Goal: Navigation & Orientation: Find specific page/section

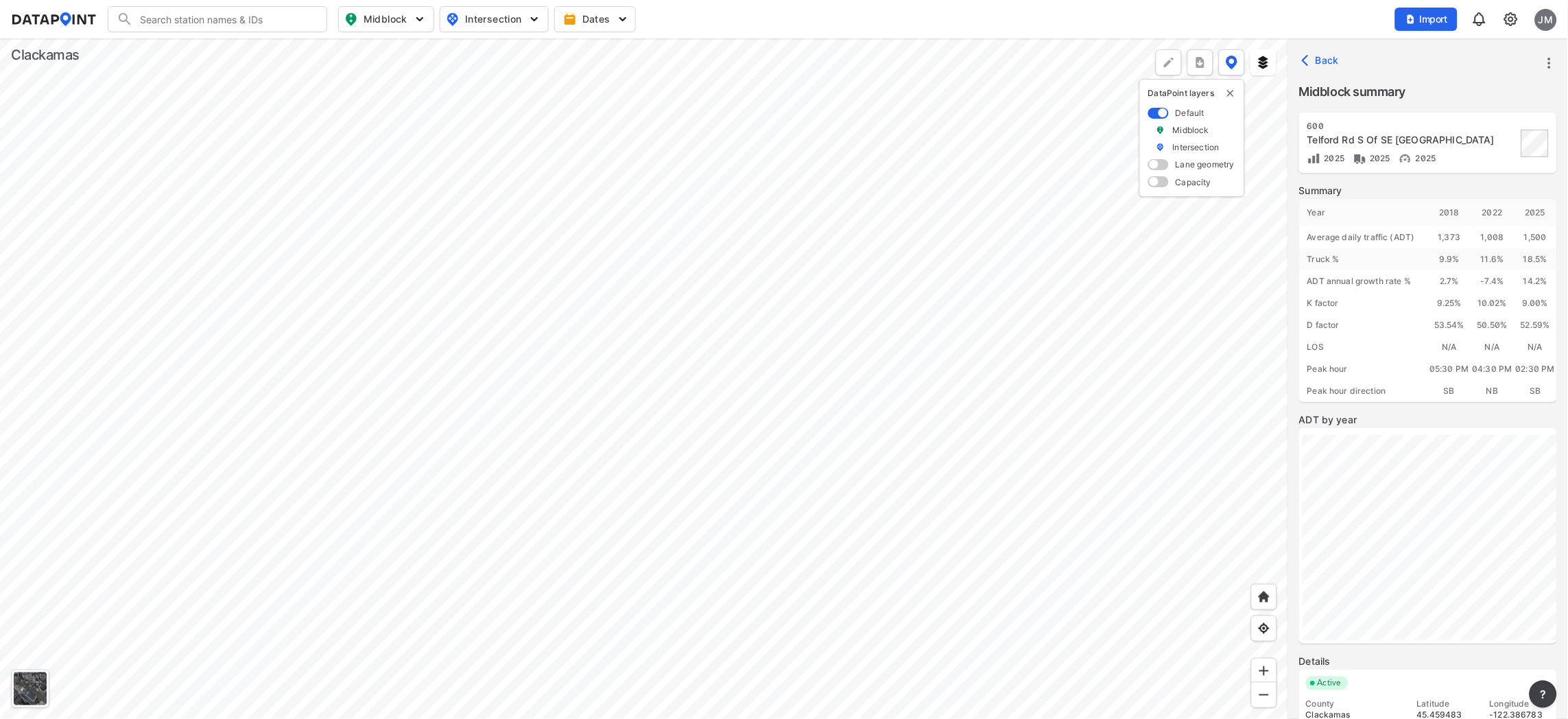
click at [1063, 605] on div at bounding box center [644, 378] width 1289 height 680
click at [755, 273] on div at bounding box center [644, 378] width 1289 height 680
click at [435, 265] on div at bounding box center [644, 378] width 1289 height 680
click at [251, 420] on div at bounding box center [644, 378] width 1289 height 680
click at [182, 368] on div at bounding box center [644, 378] width 1289 height 680
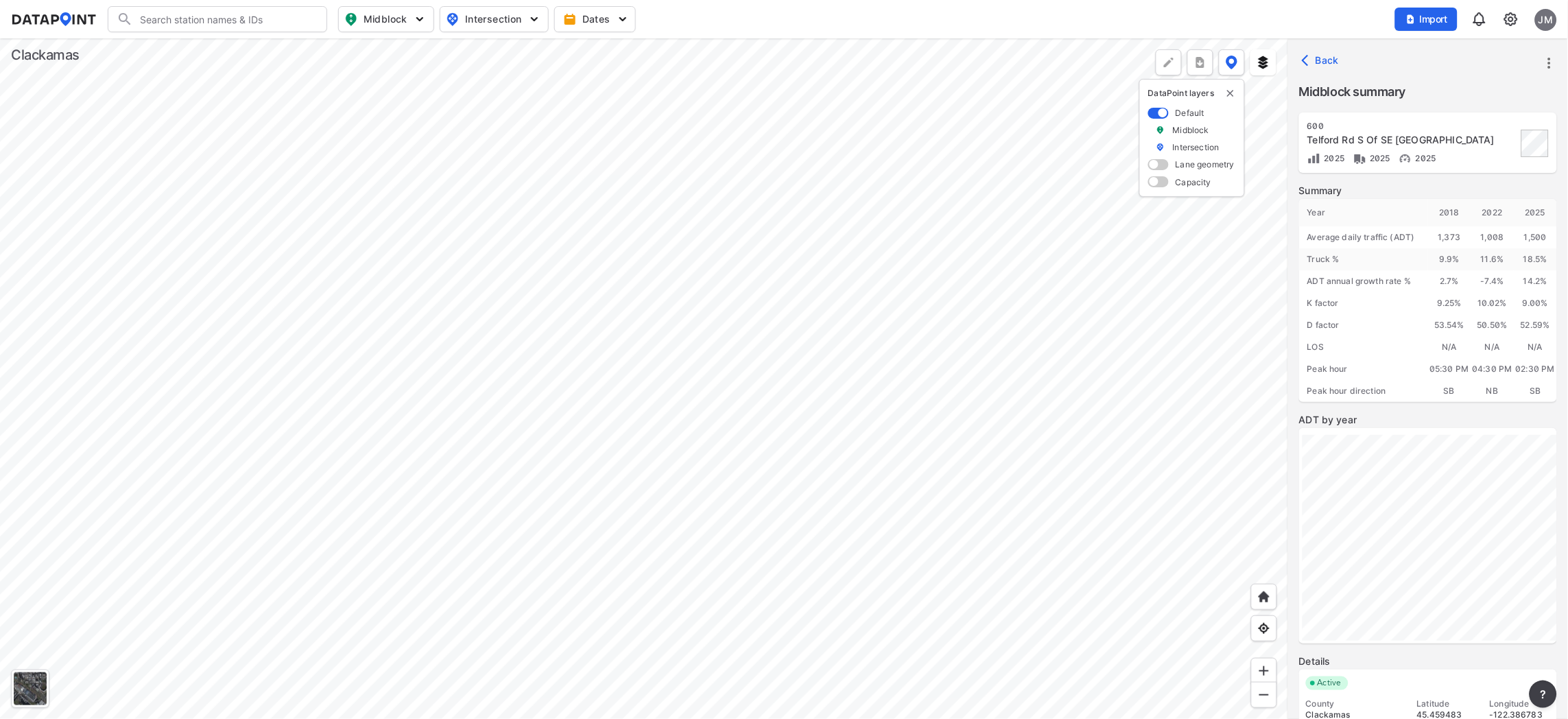
click at [182, 368] on div at bounding box center [644, 378] width 1289 height 680
click at [186, 381] on div at bounding box center [644, 378] width 1289 height 680
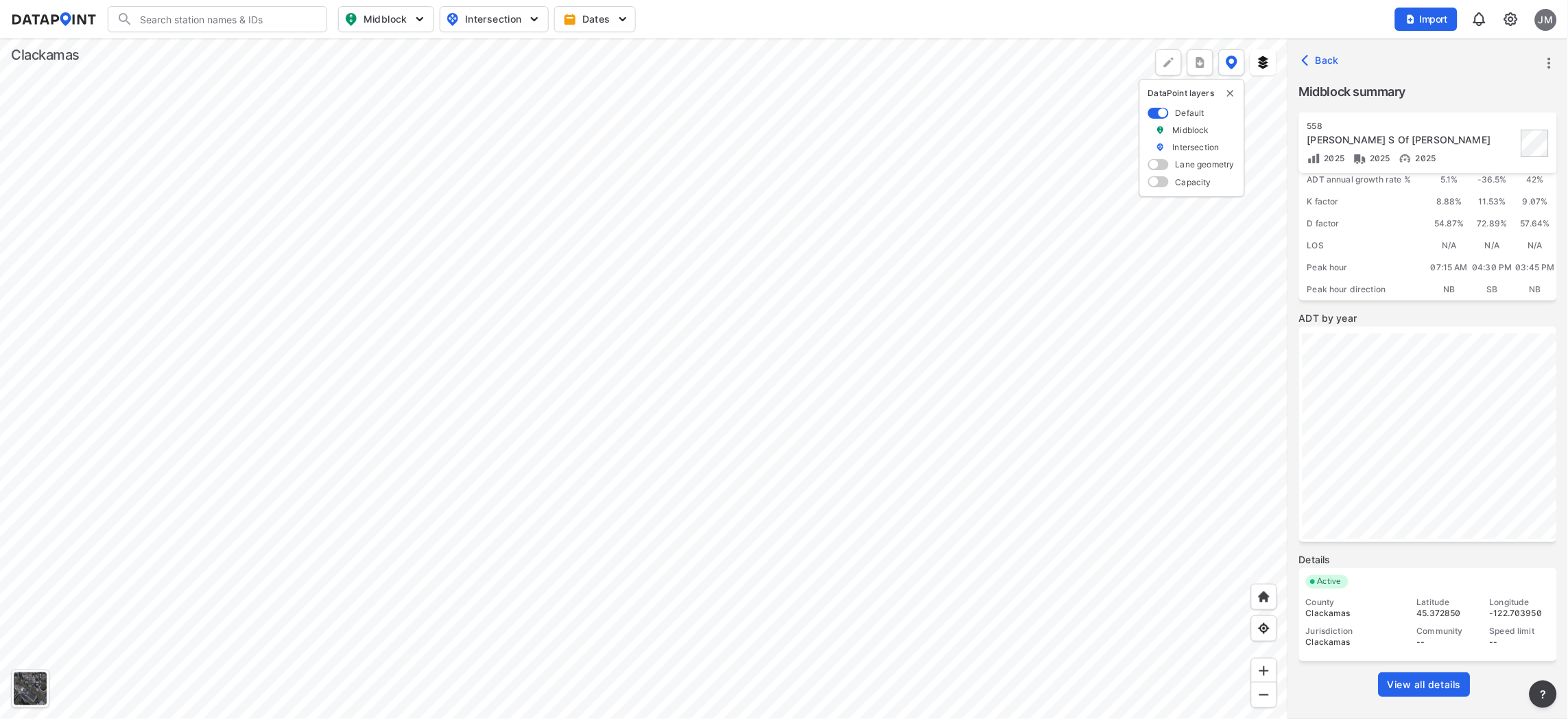
click at [637, 266] on div at bounding box center [644, 378] width 1289 height 680
click at [827, 355] on div at bounding box center [644, 378] width 1289 height 680
click at [482, 428] on div at bounding box center [644, 378] width 1289 height 680
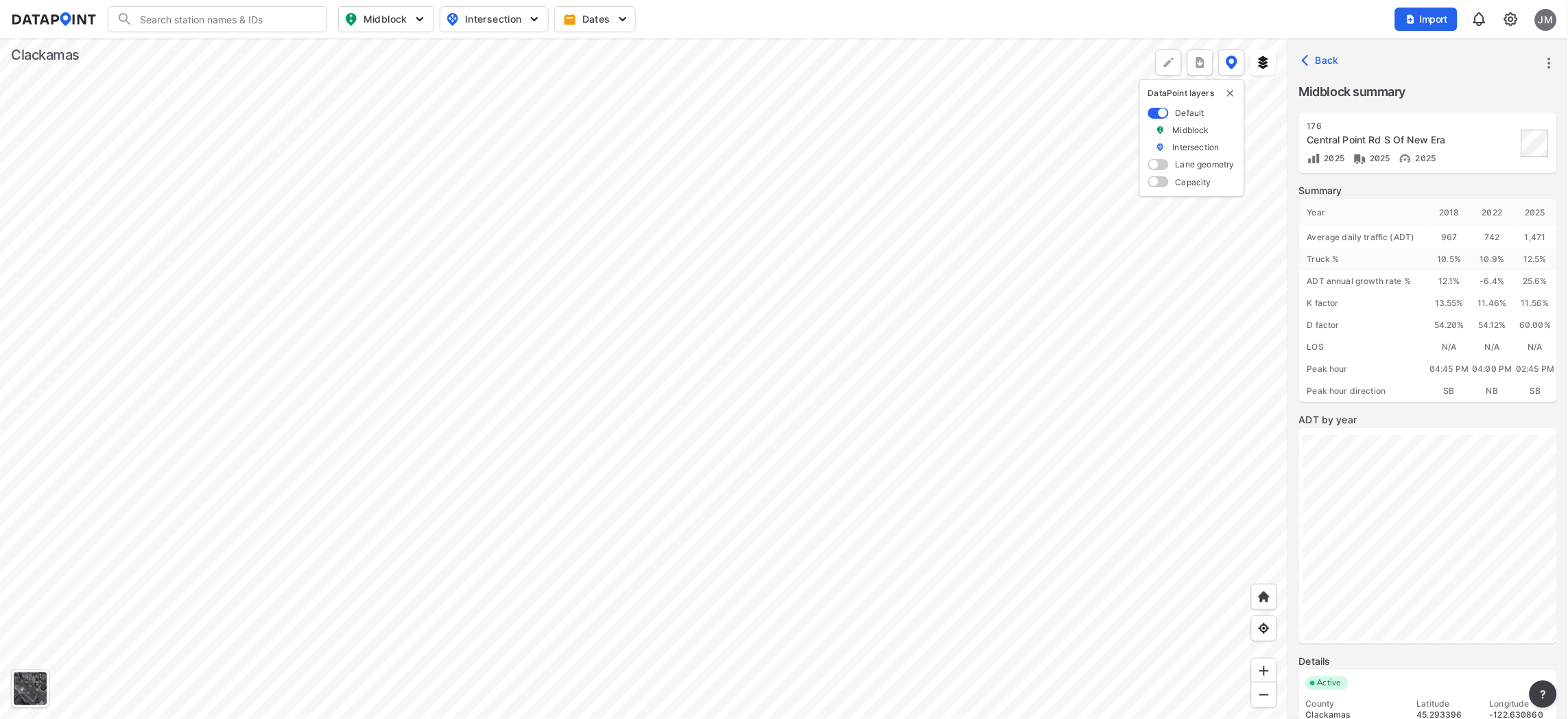
click at [742, 201] on div at bounding box center [644, 378] width 1289 height 680
click at [360, 495] on div at bounding box center [644, 378] width 1289 height 680
click at [273, 457] on div at bounding box center [644, 378] width 1289 height 680
click at [594, 356] on div at bounding box center [644, 378] width 1289 height 680
click at [353, 501] on div at bounding box center [644, 378] width 1289 height 680
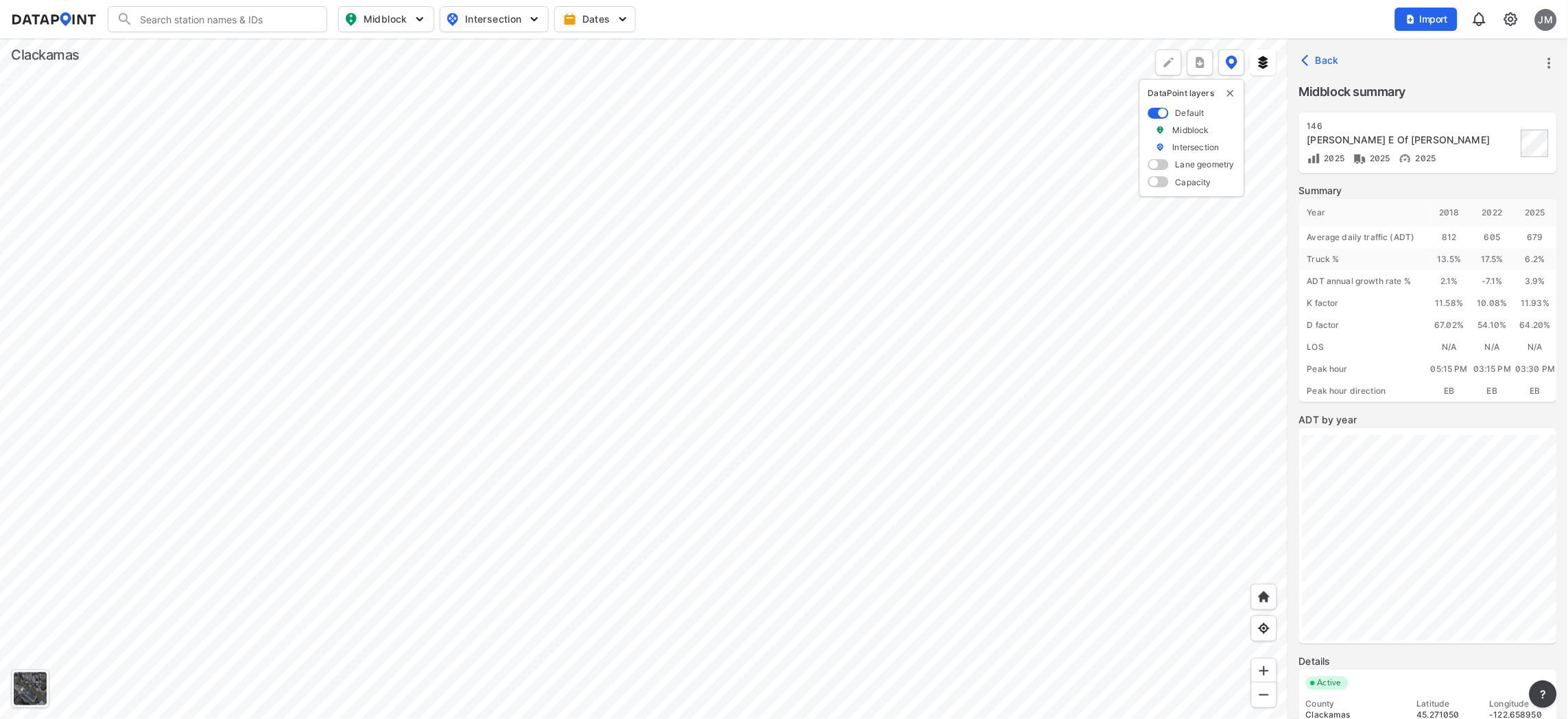
click at [323, 536] on div at bounding box center [644, 378] width 1289 height 680
click at [706, 348] on div at bounding box center [644, 378] width 1289 height 680
click at [398, 419] on div at bounding box center [644, 378] width 1289 height 680
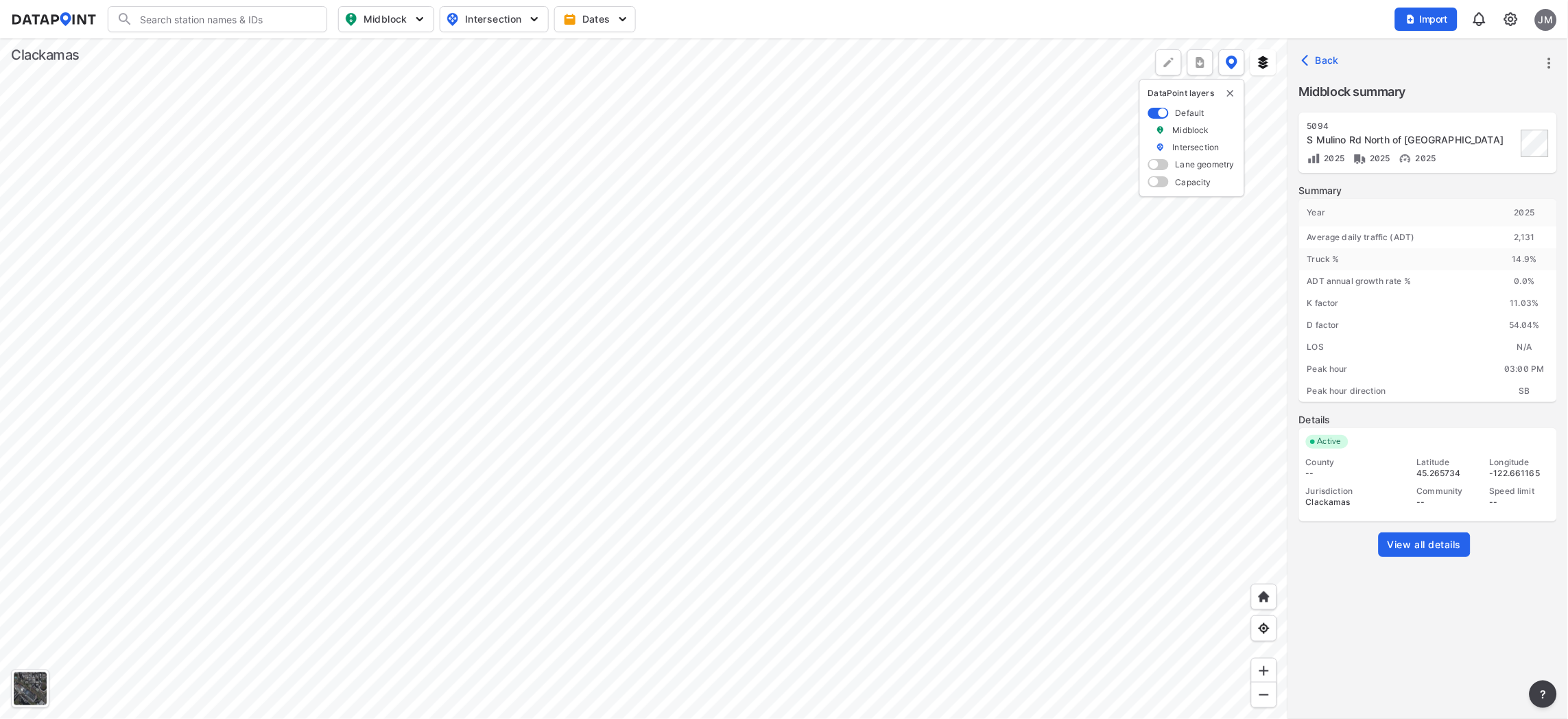
click at [719, 300] on div at bounding box center [644, 378] width 1289 height 680
click at [463, 332] on div at bounding box center [644, 378] width 1289 height 680
click at [633, 544] on div at bounding box center [644, 378] width 1289 height 680
click at [795, 633] on div at bounding box center [644, 378] width 1289 height 680
click at [850, 345] on div at bounding box center [644, 378] width 1289 height 680
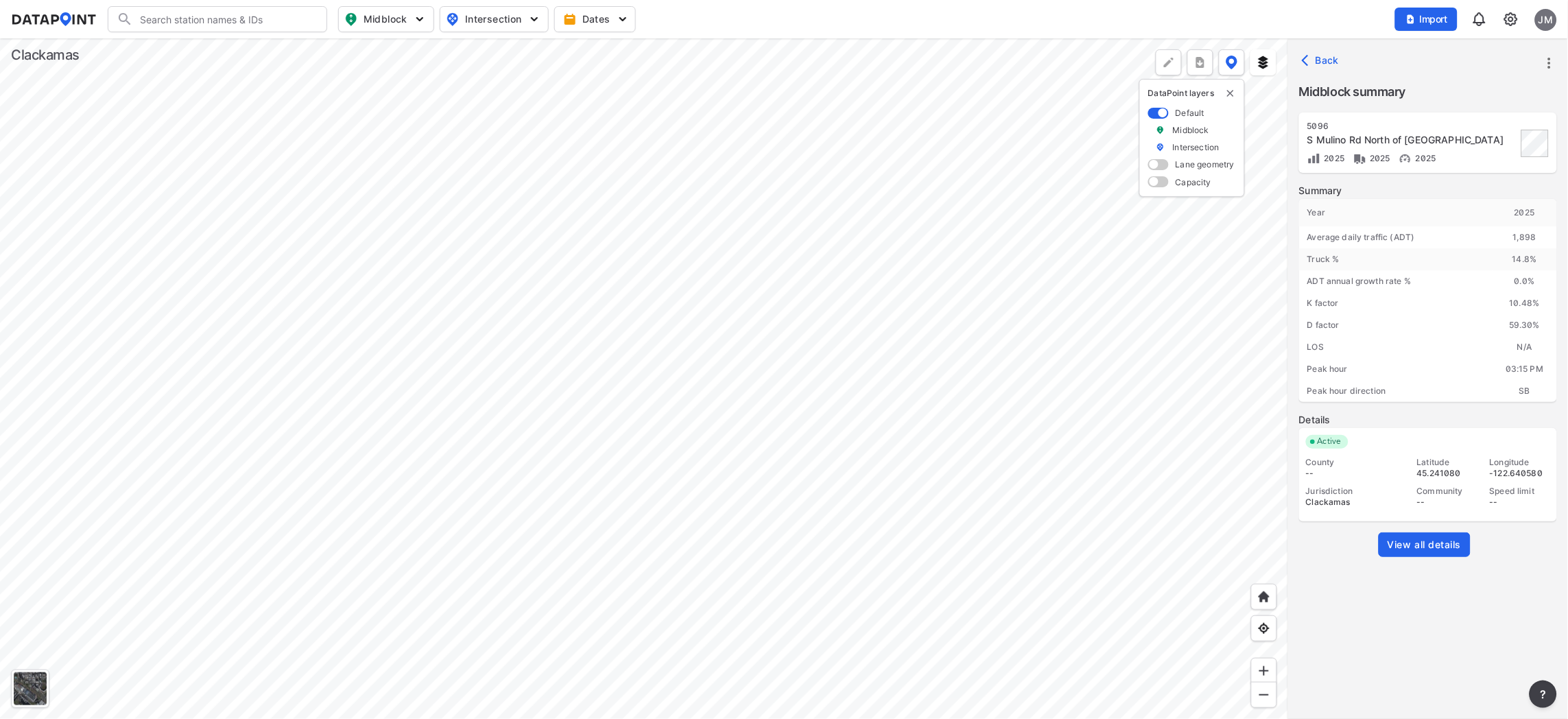
click at [1038, 491] on div at bounding box center [644, 378] width 1289 height 680
click at [264, 343] on div at bounding box center [644, 378] width 1289 height 680
click at [984, 460] on div at bounding box center [644, 378] width 1289 height 680
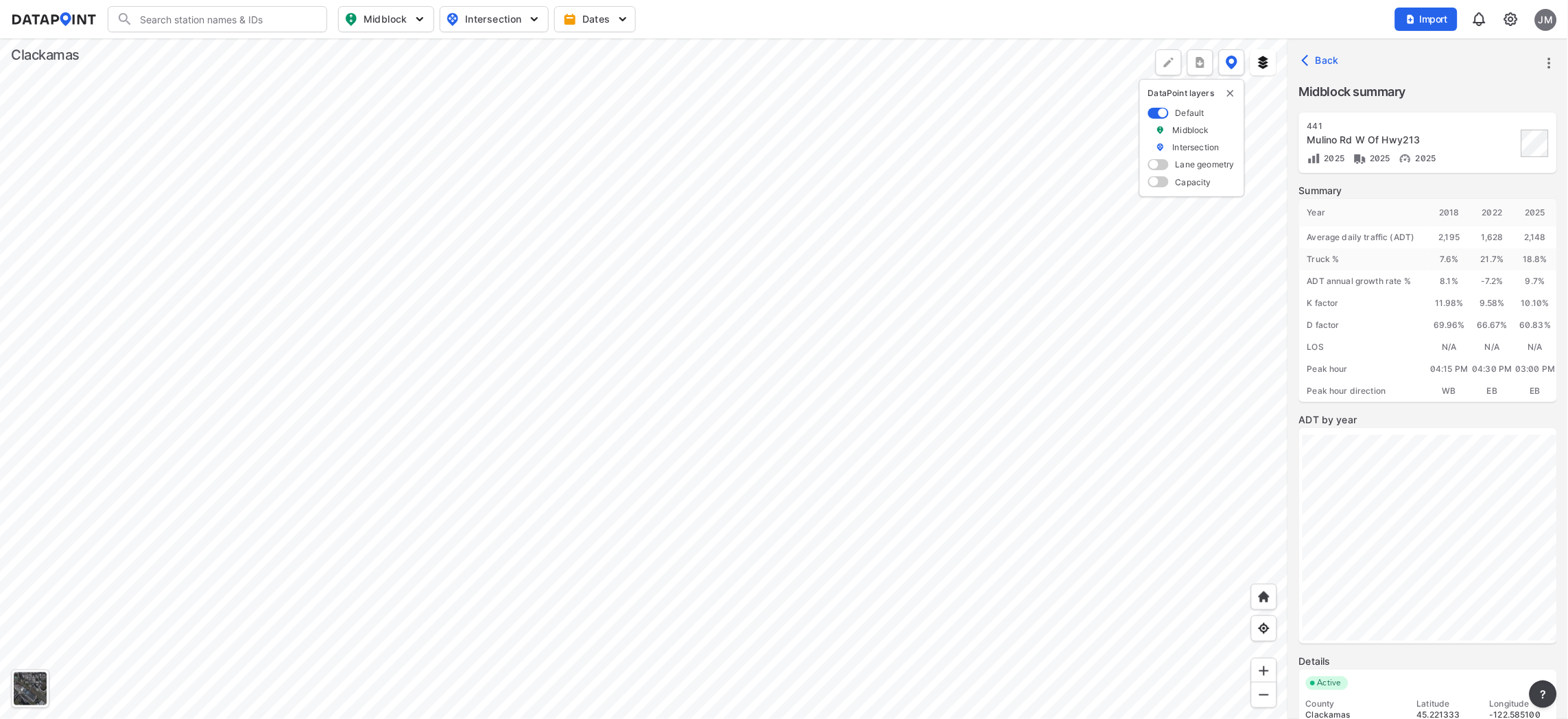
click at [825, 487] on div at bounding box center [644, 378] width 1289 height 680
click at [666, 588] on div at bounding box center [644, 378] width 1289 height 680
click at [395, 536] on div at bounding box center [644, 378] width 1289 height 680
click at [751, 665] on div at bounding box center [644, 378] width 1289 height 680
click at [423, 364] on div at bounding box center [644, 378] width 1289 height 680
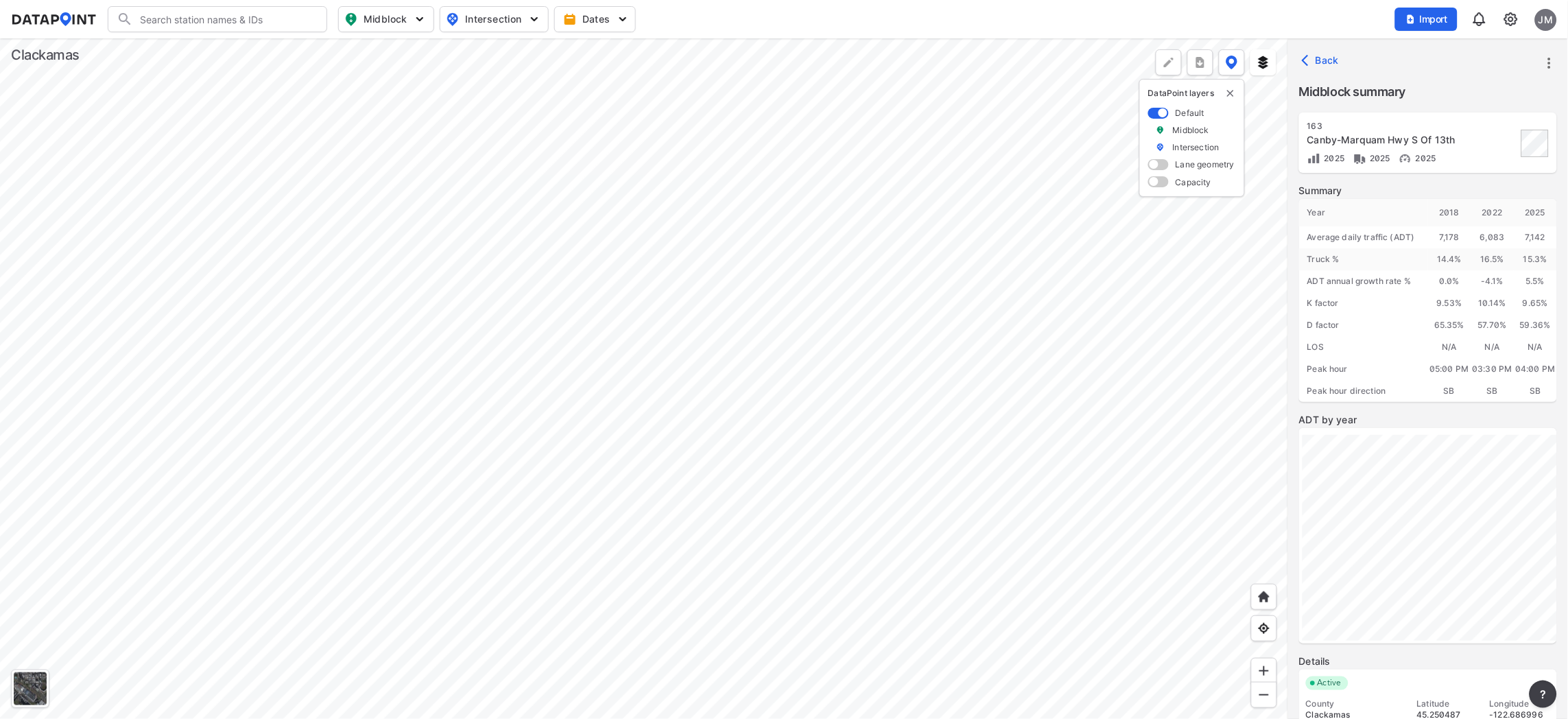
click at [1073, 429] on div at bounding box center [644, 378] width 1289 height 680
click at [592, 428] on div at bounding box center [644, 378] width 1289 height 680
click at [273, 407] on div at bounding box center [644, 378] width 1289 height 680
click at [196, 422] on div at bounding box center [644, 378] width 1289 height 680
click at [113, 407] on div at bounding box center [644, 378] width 1289 height 680
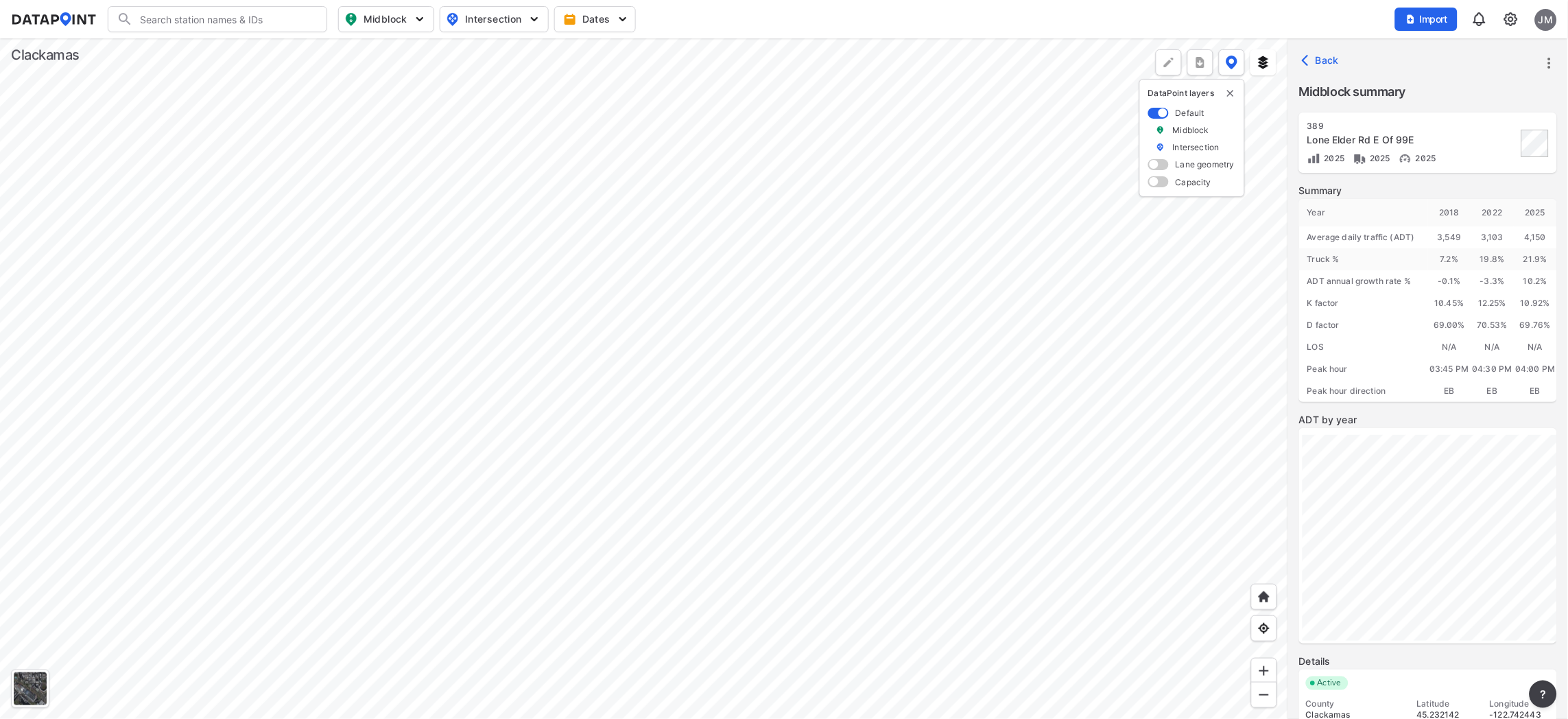
click at [272, 445] on div at bounding box center [644, 378] width 1289 height 680
click at [485, 412] on div at bounding box center [644, 378] width 1289 height 680
click at [642, 578] on div at bounding box center [644, 378] width 1289 height 680
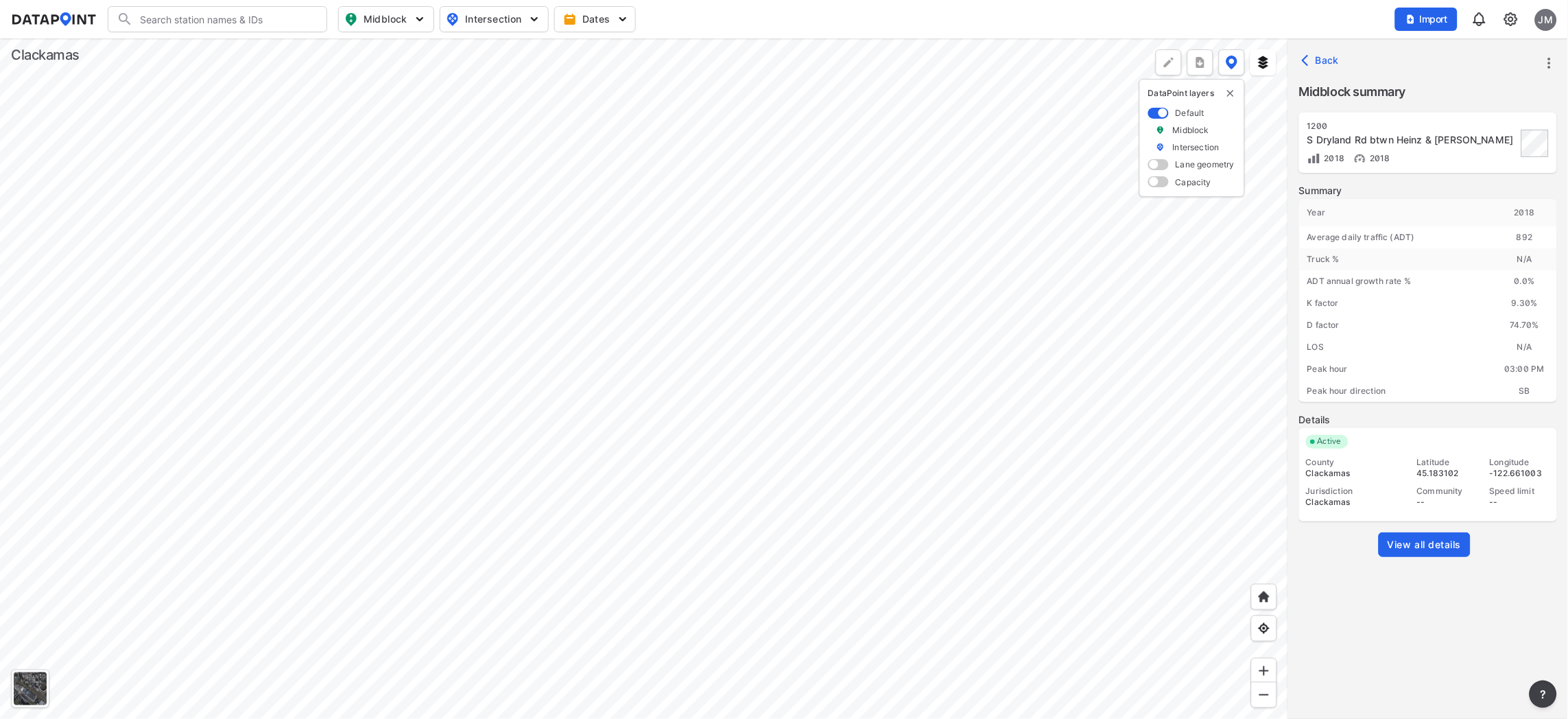
click at [577, 486] on div at bounding box center [644, 378] width 1289 height 680
click at [410, 462] on div at bounding box center [644, 378] width 1289 height 680
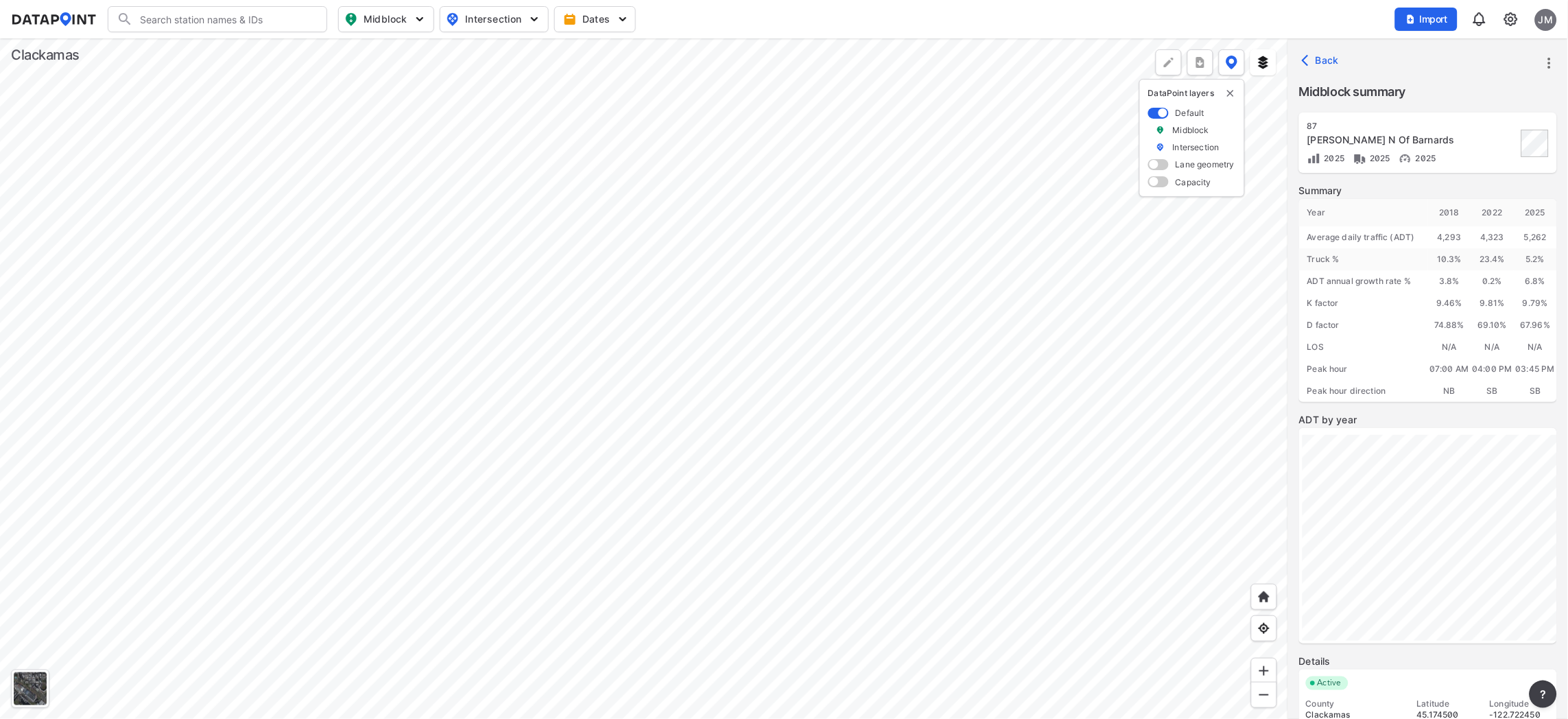
click at [318, 501] on div at bounding box center [644, 378] width 1289 height 680
click at [521, 520] on div at bounding box center [644, 378] width 1289 height 680
click at [401, 611] on div at bounding box center [644, 378] width 1289 height 680
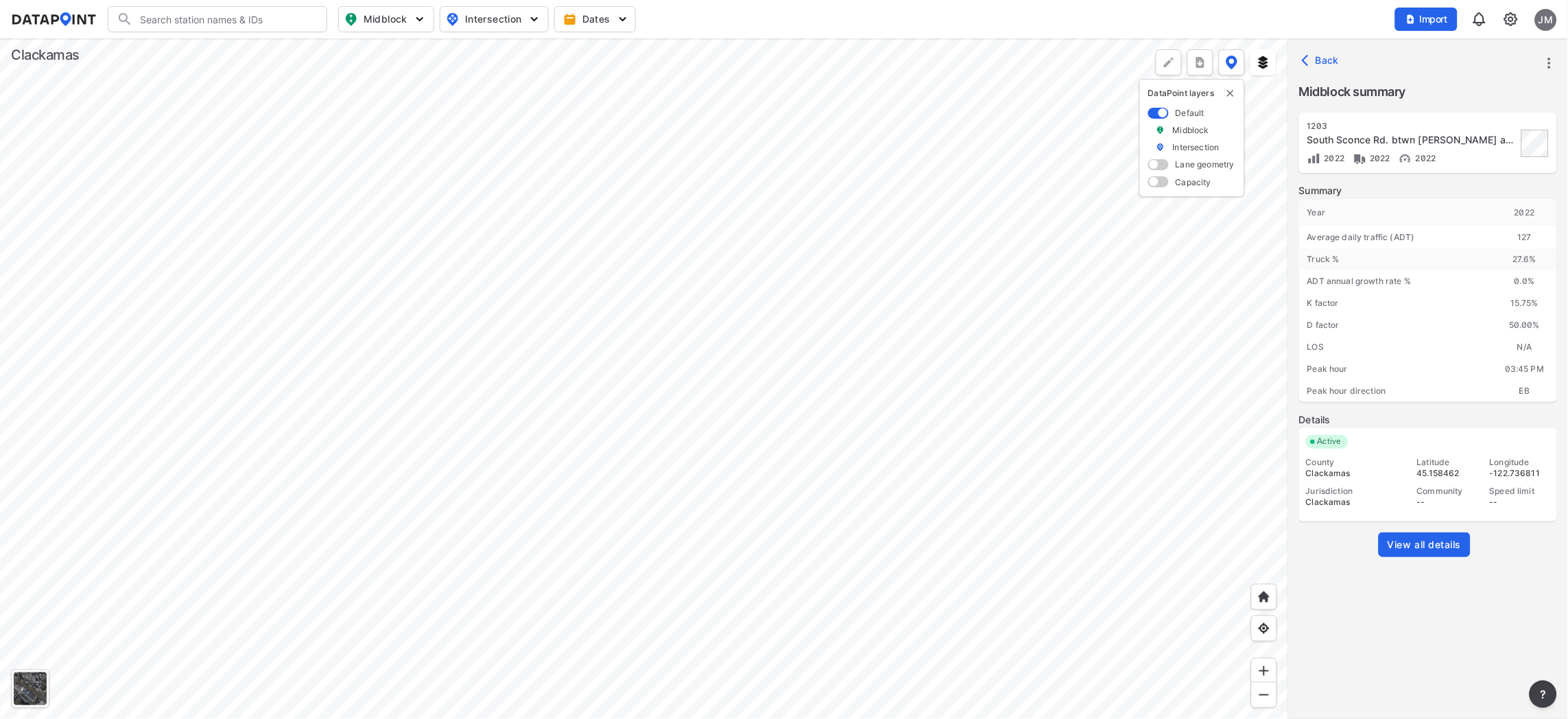
click at [693, 316] on div at bounding box center [644, 378] width 1289 height 680
click at [634, 380] on div at bounding box center [644, 378] width 1289 height 680
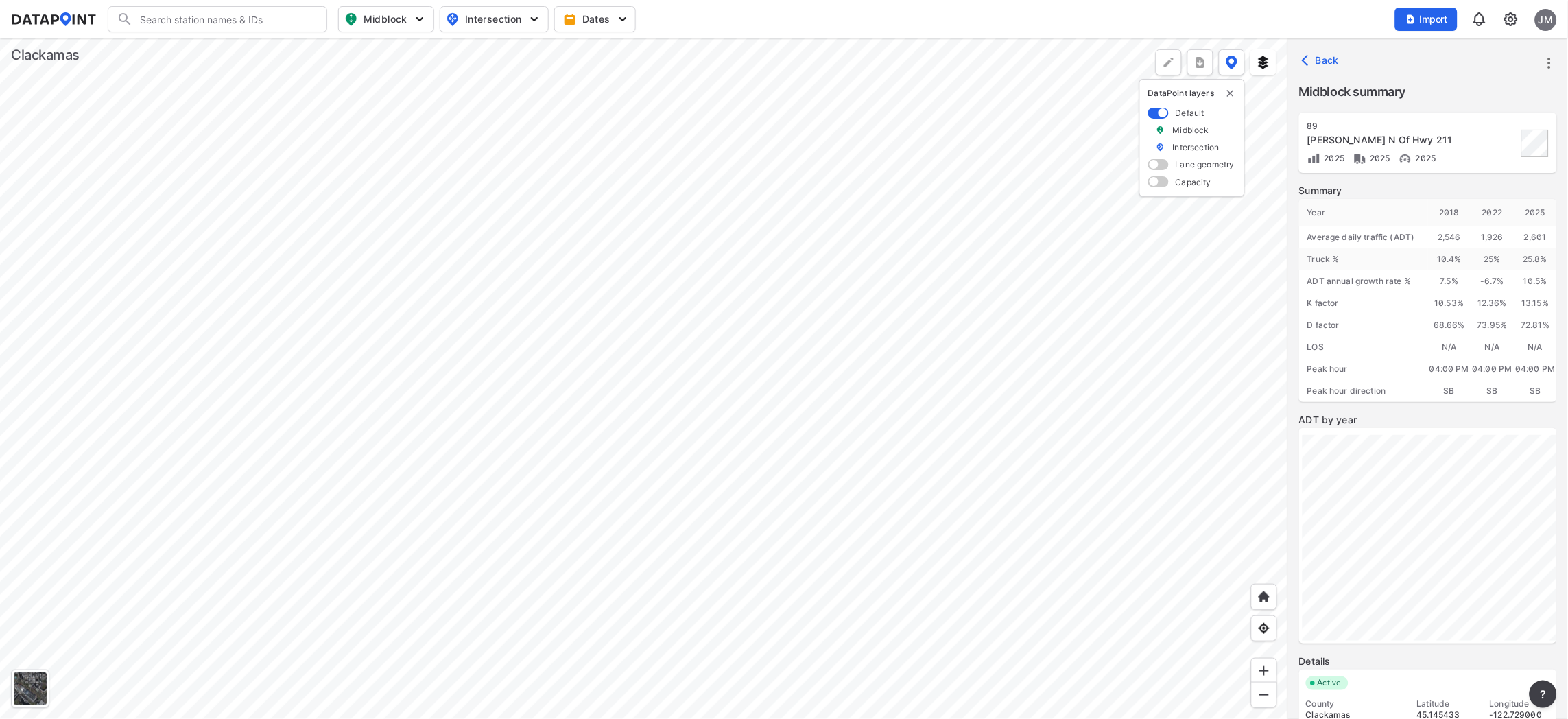
click at [1012, 267] on div at bounding box center [644, 378] width 1289 height 680
click at [1263, 321] on div at bounding box center [644, 378] width 1289 height 680
click at [1017, 354] on div at bounding box center [644, 378] width 1289 height 680
click at [623, 424] on div at bounding box center [644, 378] width 1289 height 680
click at [468, 385] on div at bounding box center [644, 378] width 1289 height 680
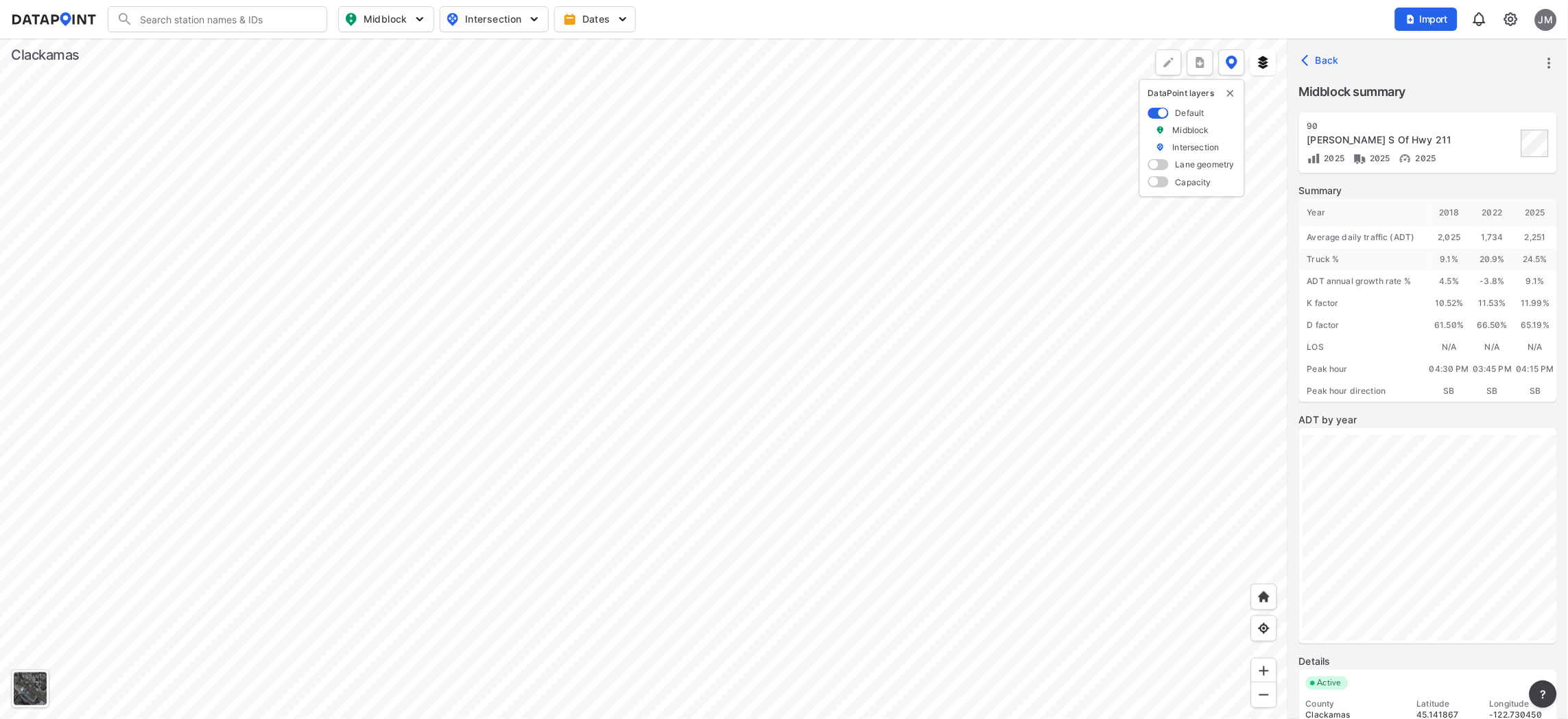
click at [752, 529] on div at bounding box center [644, 378] width 1289 height 680
click at [757, 650] on div at bounding box center [644, 378] width 1289 height 680
click at [1039, 351] on div at bounding box center [644, 378] width 1289 height 680
click at [695, 356] on div at bounding box center [644, 378] width 1289 height 680
click at [781, 291] on div at bounding box center [644, 378] width 1289 height 680
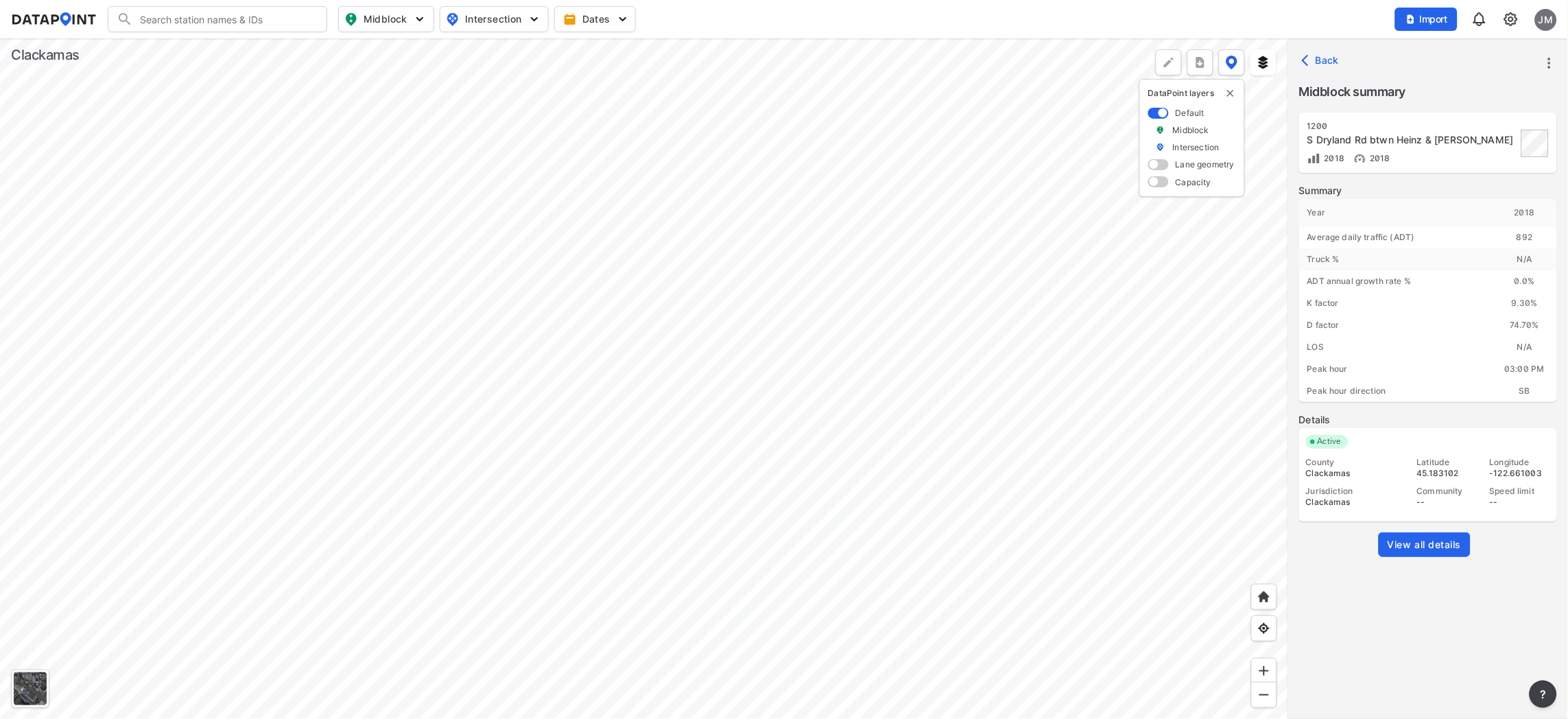
click at [642, 526] on div at bounding box center [644, 378] width 1289 height 680
click at [692, 612] on div at bounding box center [644, 378] width 1289 height 680
click at [679, 591] on div at bounding box center [644, 378] width 1289 height 680
click at [618, 365] on div at bounding box center [644, 378] width 1289 height 680
click at [528, 253] on div at bounding box center [644, 378] width 1289 height 680
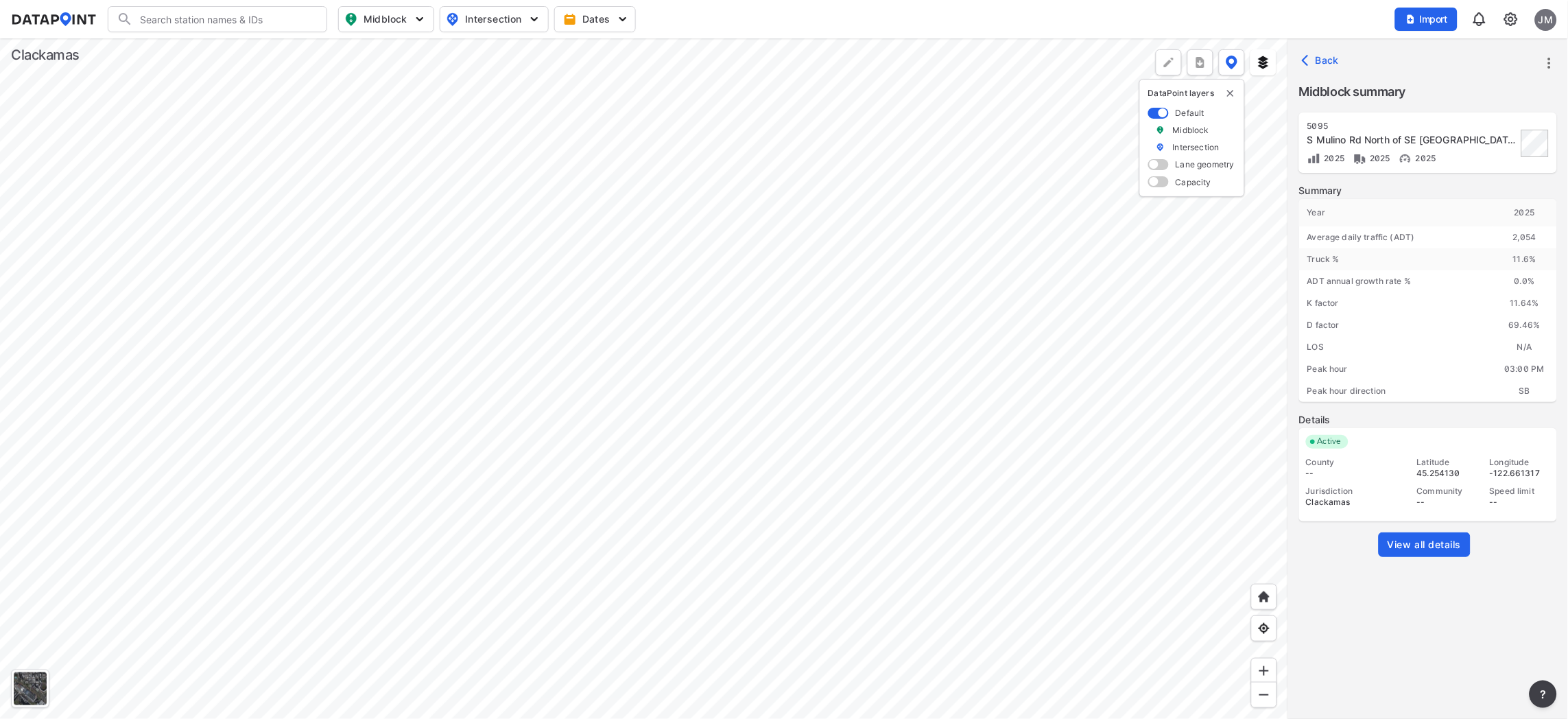
click at [532, 219] on div at bounding box center [644, 378] width 1289 height 680
